Goal: Task Accomplishment & Management: Manage account settings

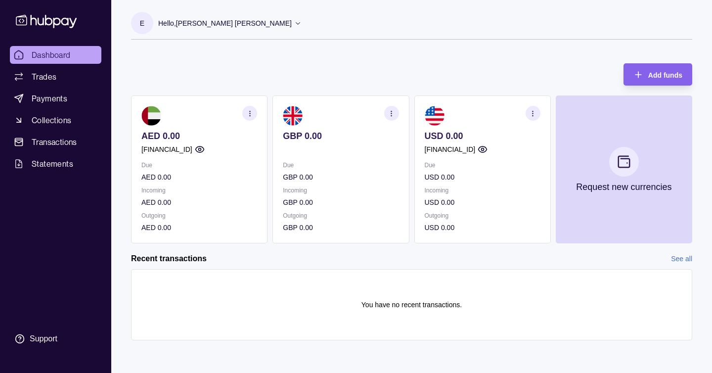
click at [247, 117] on section "button" at bounding box center [249, 113] width 15 height 15
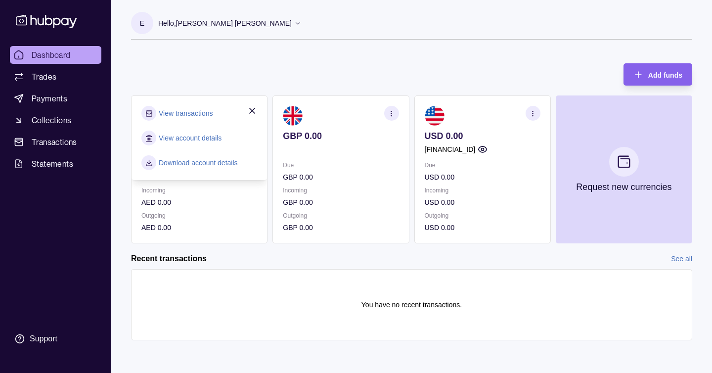
click at [219, 139] on link "View account details" at bounding box center [190, 137] width 63 height 11
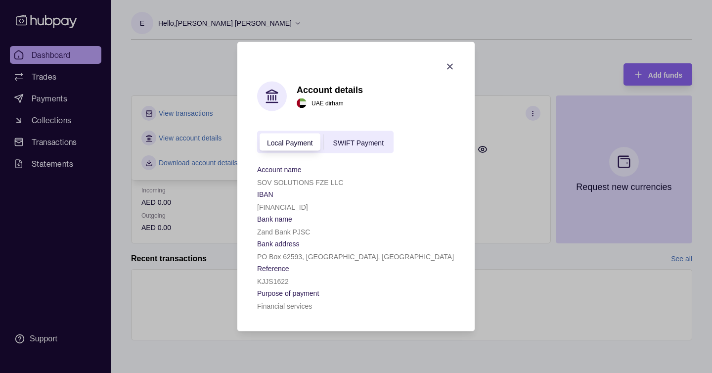
click at [380, 140] on span "SWIFT Payment" at bounding box center [358, 142] width 50 height 8
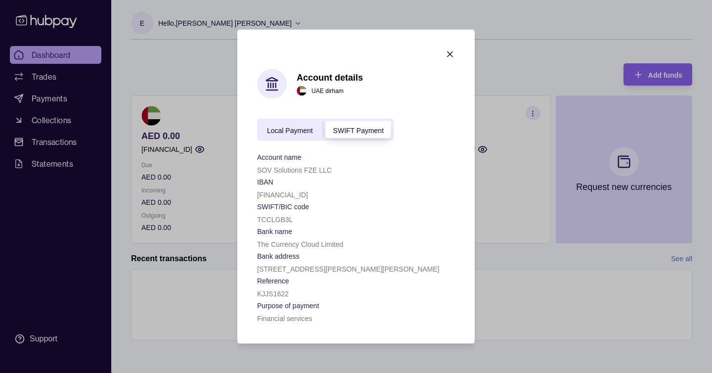
click at [299, 130] on span "Local Payment" at bounding box center [290, 130] width 46 height 8
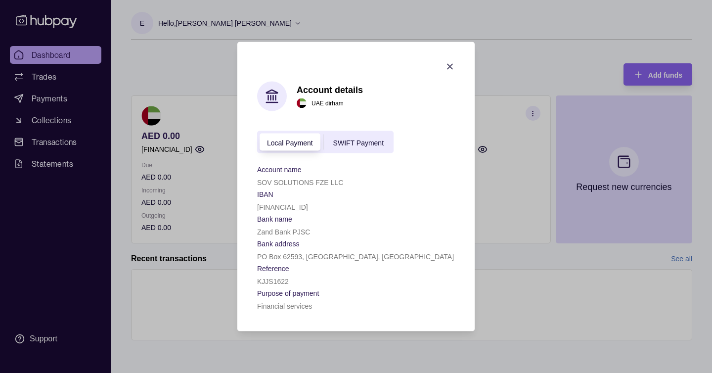
click at [448, 72] on div at bounding box center [450, 68] width 10 height 13
click at [448, 66] on icon "button" at bounding box center [450, 67] width 10 height 10
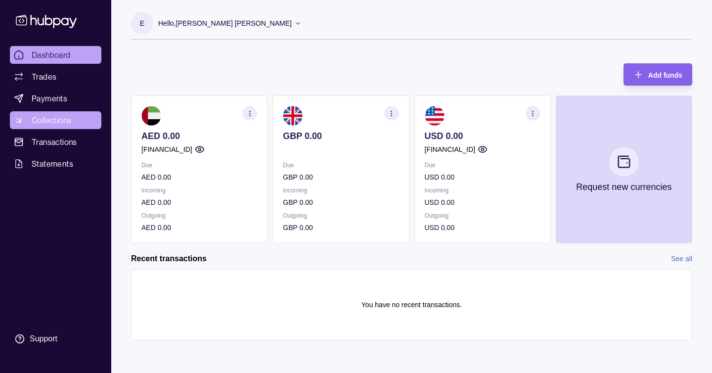
click at [80, 120] on link "Collections" at bounding box center [55, 120] width 91 height 18
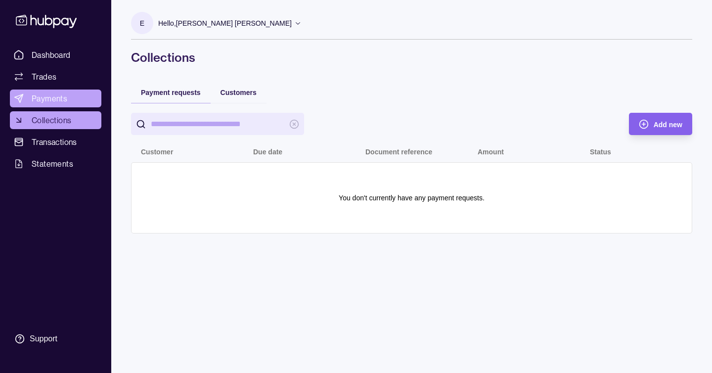
click at [73, 100] on link "Payments" at bounding box center [55, 98] width 91 height 18
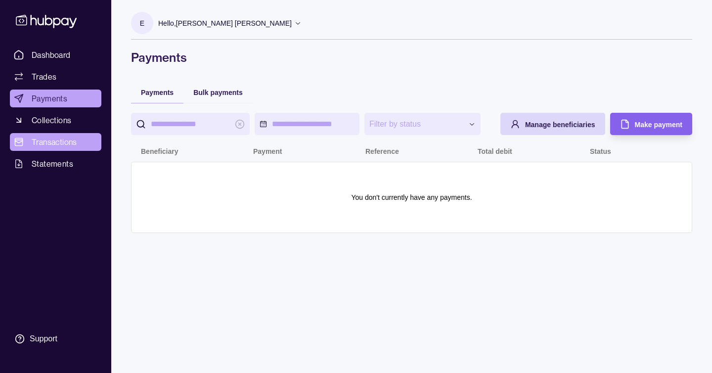
click at [70, 148] on link "Transactions" at bounding box center [55, 142] width 91 height 18
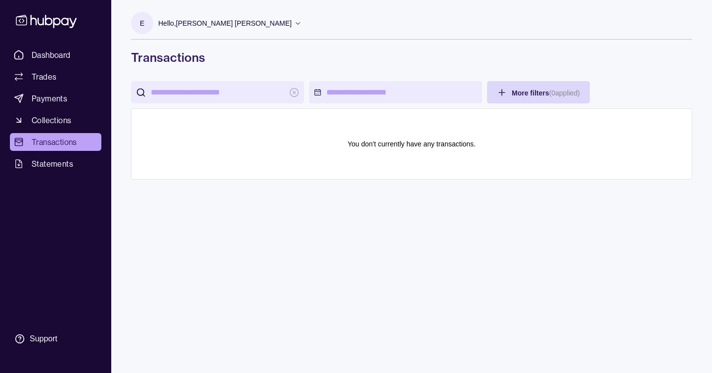
click at [270, 28] on div "Hello, [PERSON_NAME] [PERSON_NAME]" at bounding box center [229, 23] width 143 height 21
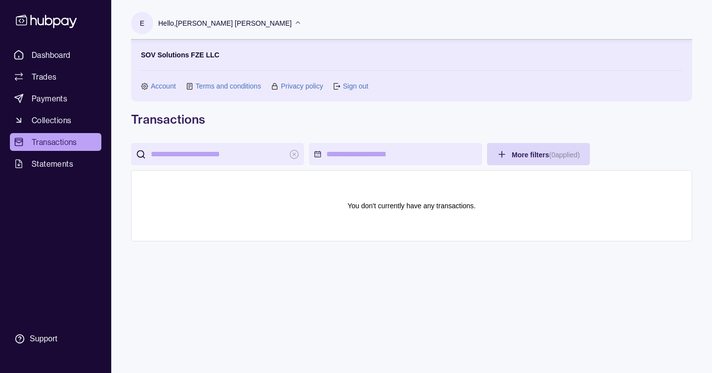
click at [168, 87] on link "Account" at bounding box center [163, 86] width 25 height 11
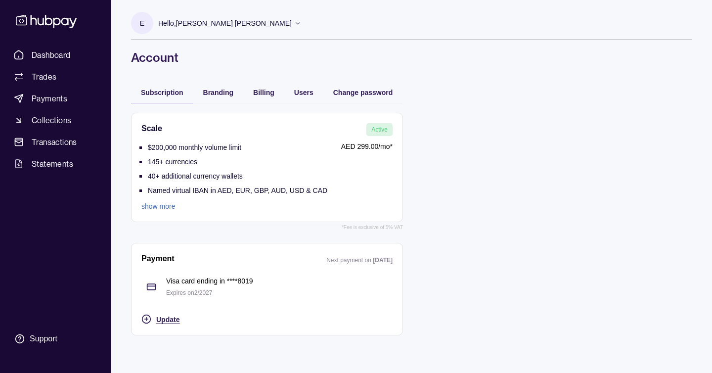
click at [167, 316] on span "Update" at bounding box center [167, 319] width 23 height 8
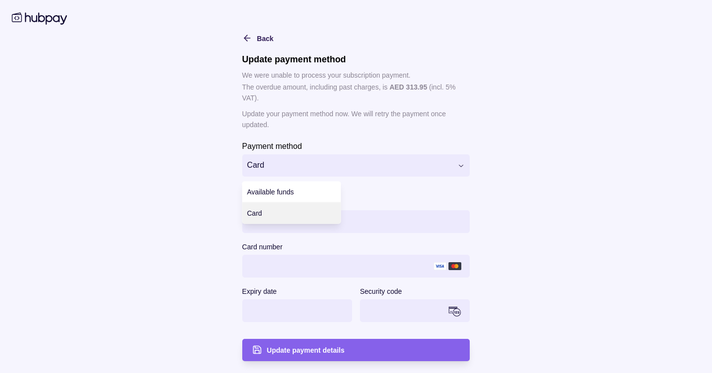
click at [284, 166] on html "**********" at bounding box center [356, 186] width 712 height 373
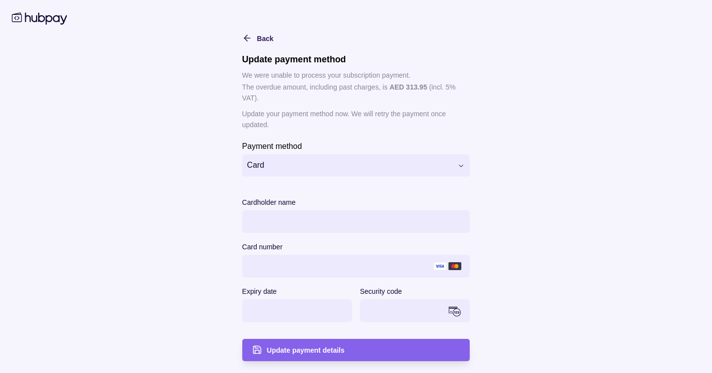
click at [283, 137] on html "**********" at bounding box center [356, 186] width 712 height 373
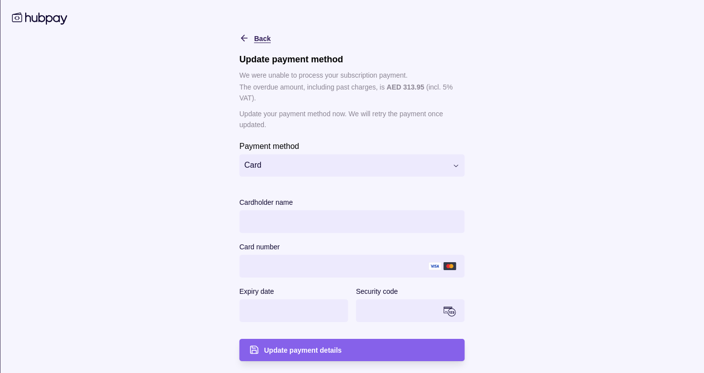
click at [242, 39] on icon "button" at bounding box center [245, 38] width 10 height 10
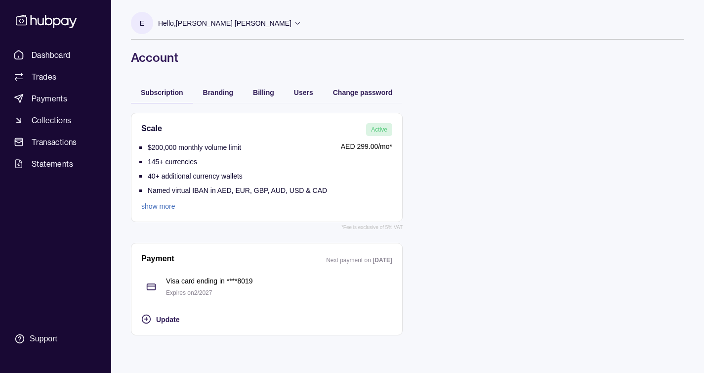
click at [219, 85] on div "Branding" at bounding box center [218, 92] width 50 height 22
click at [219, 89] on span "Branding" at bounding box center [218, 92] width 30 height 8
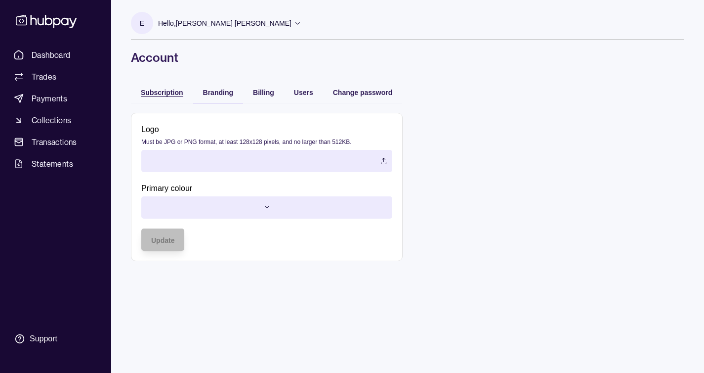
click at [173, 89] on span "Subscription" at bounding box center [162, 92] width 43 height 8
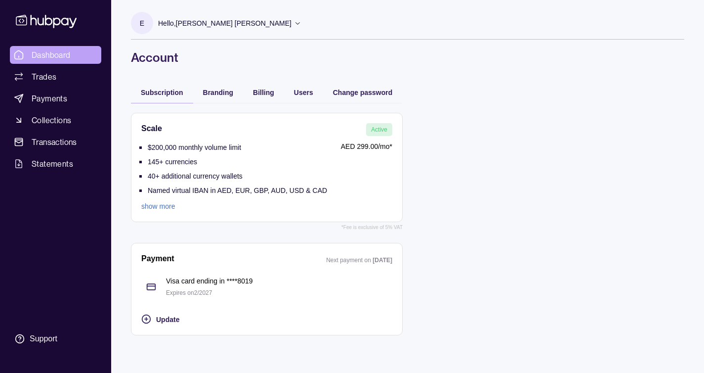
click at [64, 54] on span "Dashboard" at bounding box center [51, 55] width 39 height 12
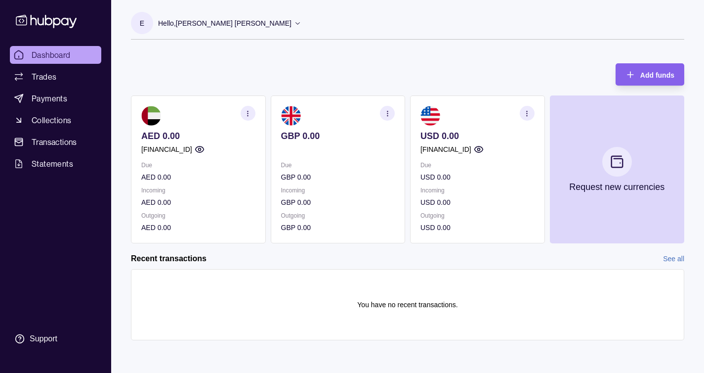
click at [301, 23] on icon at bounding box center [297, 22] width 7 height 7
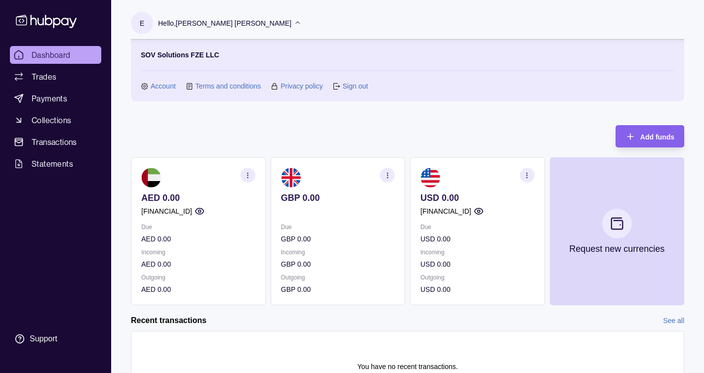
click at [301, 23] on icon at bounding box center [297, 22] width 7 height 7
